Goal: Use online tool/utility: Utilize a website feature to perform a specific function

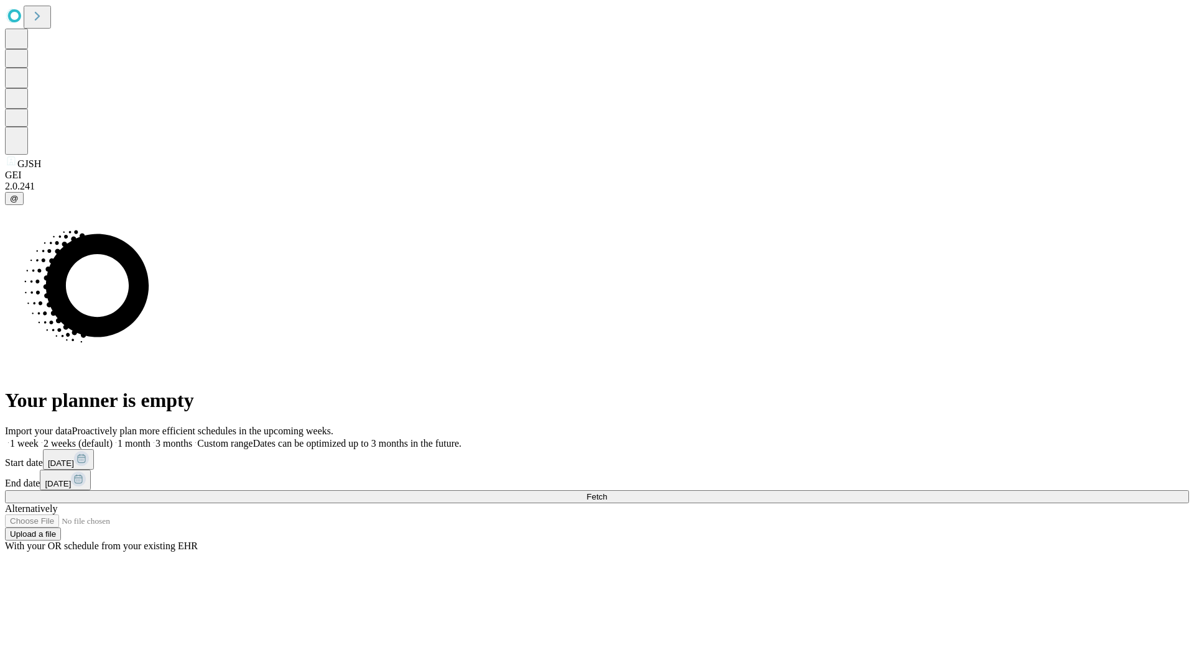
click at [607, 492] on span "Fetch" at bounding box center [596, 496] width 21 height 9
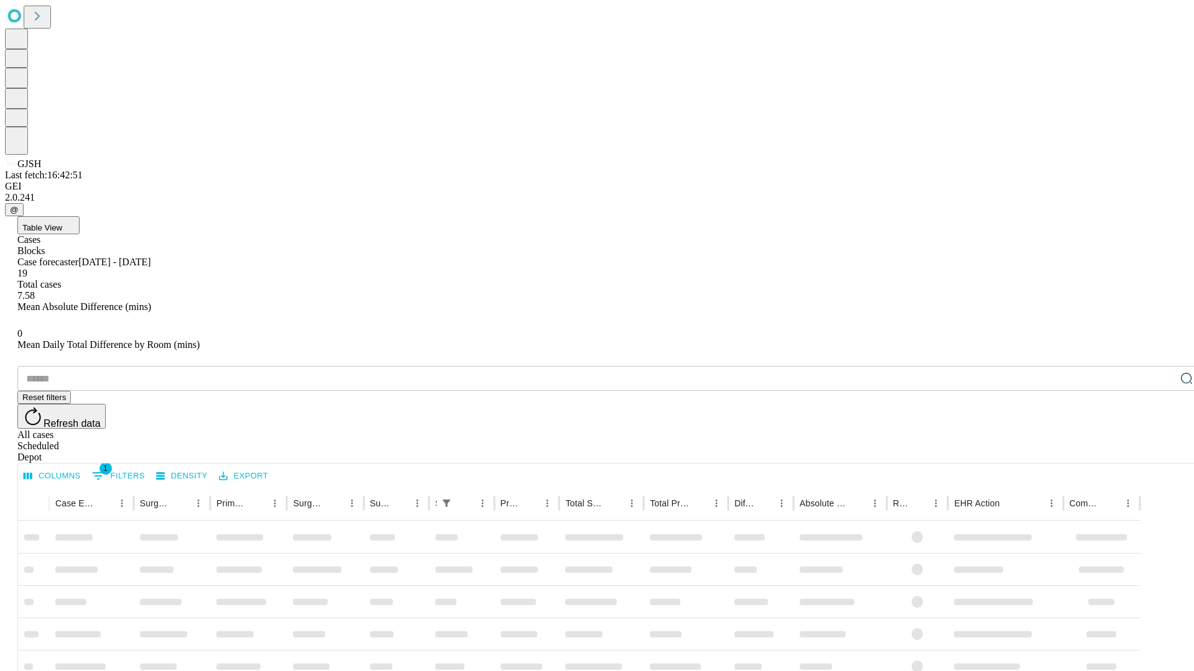
click at [62, 223] on span "Table View" at bounding box center [42, 227] width 40 height 9
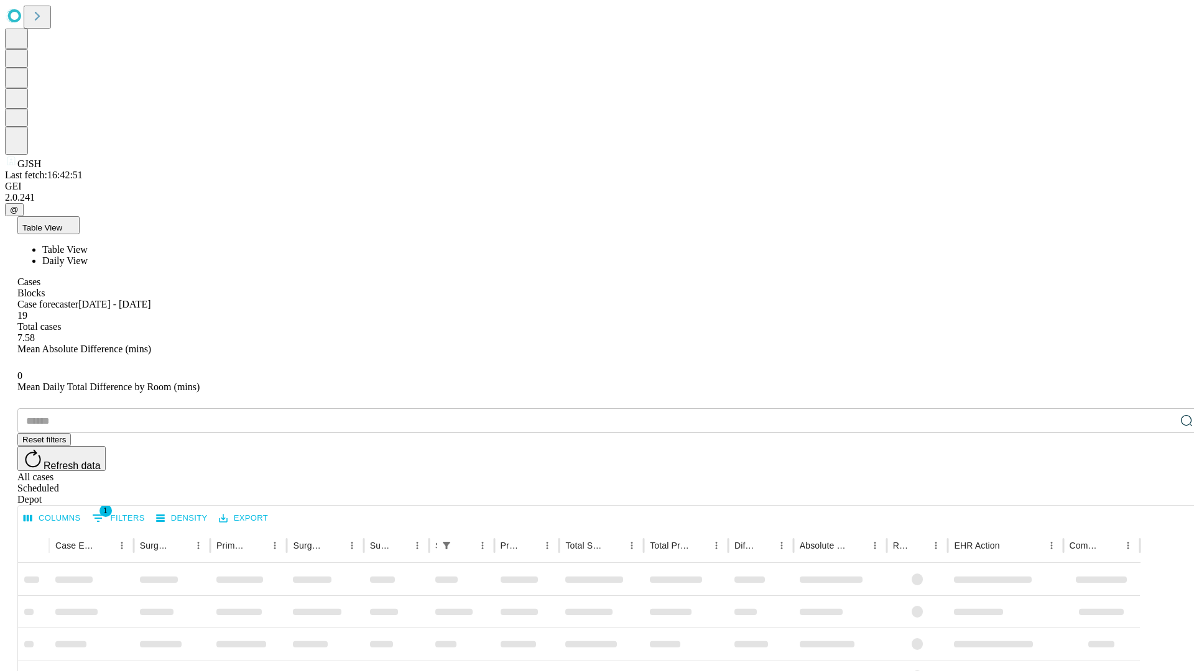
click at [88, 256] on span "Daily View" at bounding box center [64, 261] width 45 height 11
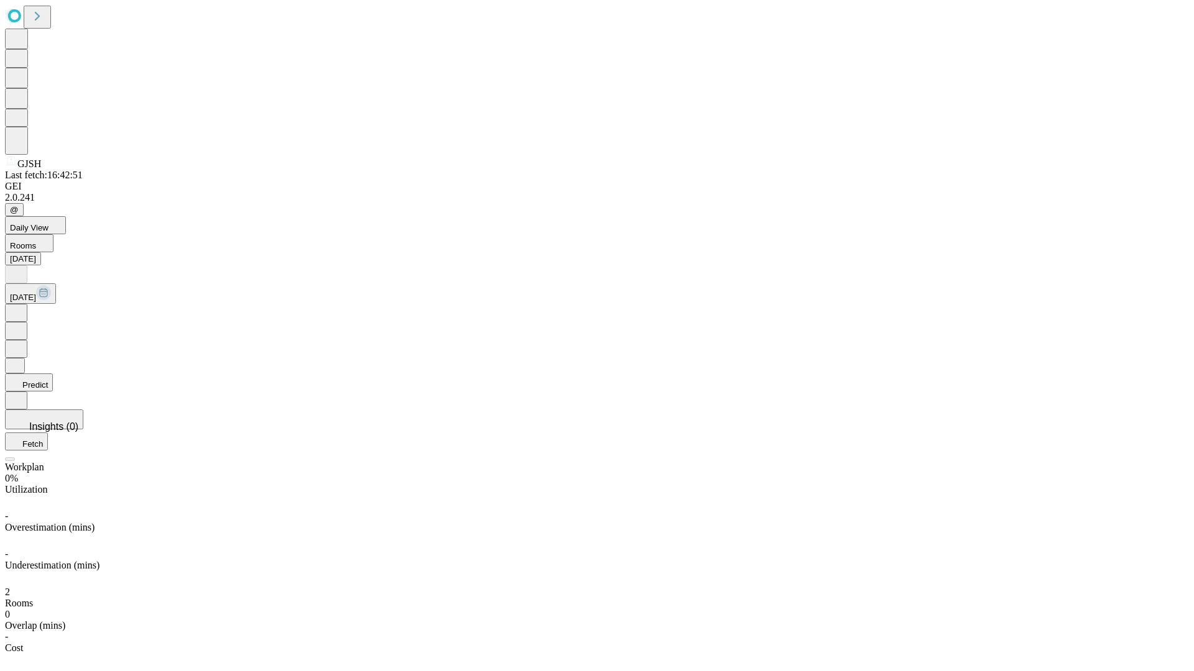
click at [53, 374] on button "Predict" at bounding box center [29, 383] width 48 height 18
